Goal: Go to known website: Access a specific website the user already knows

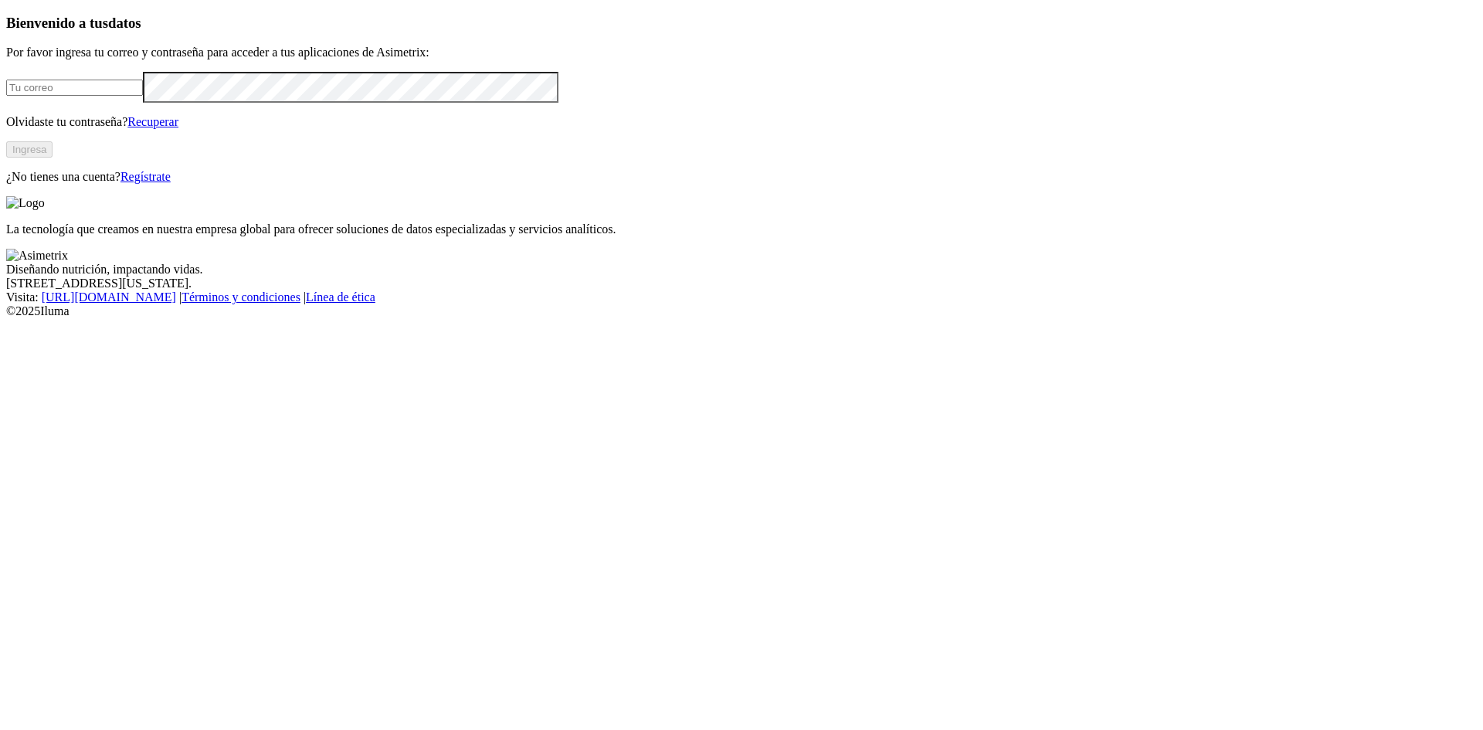
type input "[EMAIL_ADDRESS][DOMAIN_NAME]"
click at [53, 158] on button "Ingresa" at bounding box center [29, 149] width 46 height 16
